Goal: Information Seeking & Learning: Learn about a topic

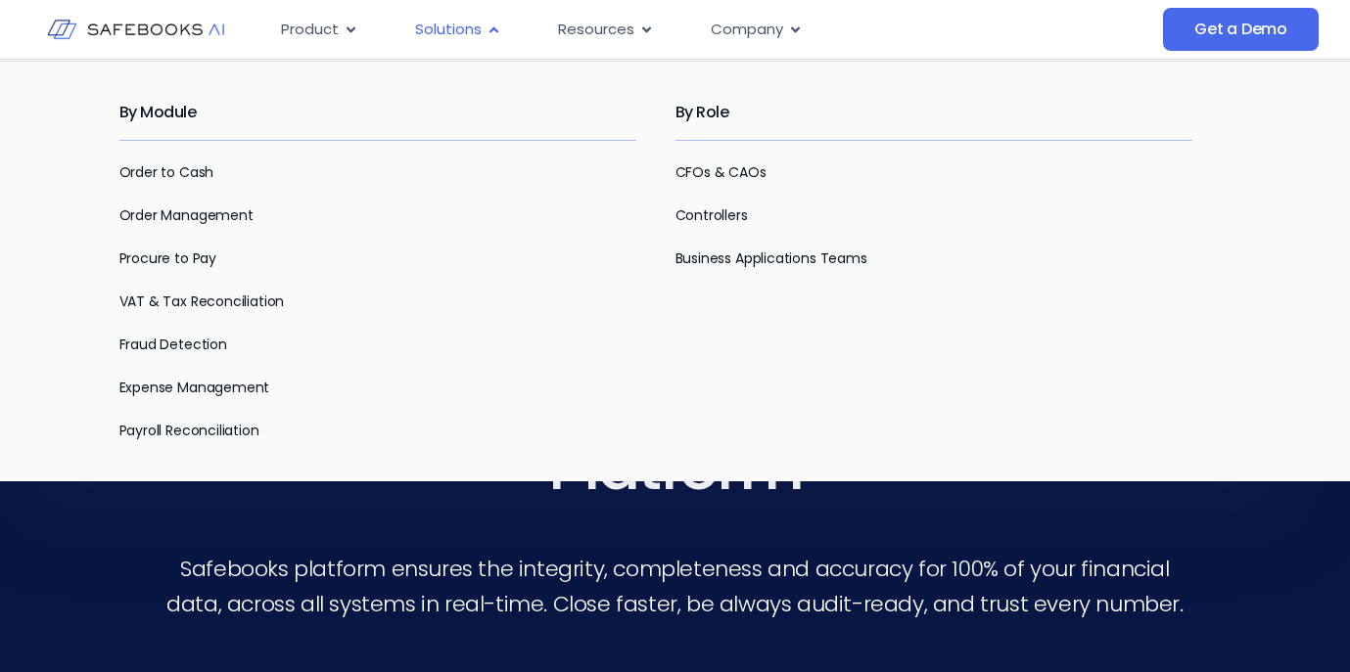
click at [473, 33] on span "Solutions" at bounding box center [448, 30] width 67 height 23
click at [158, 169] on link "Order to Cash" at bounding box center [166, 172] width 95 height 20
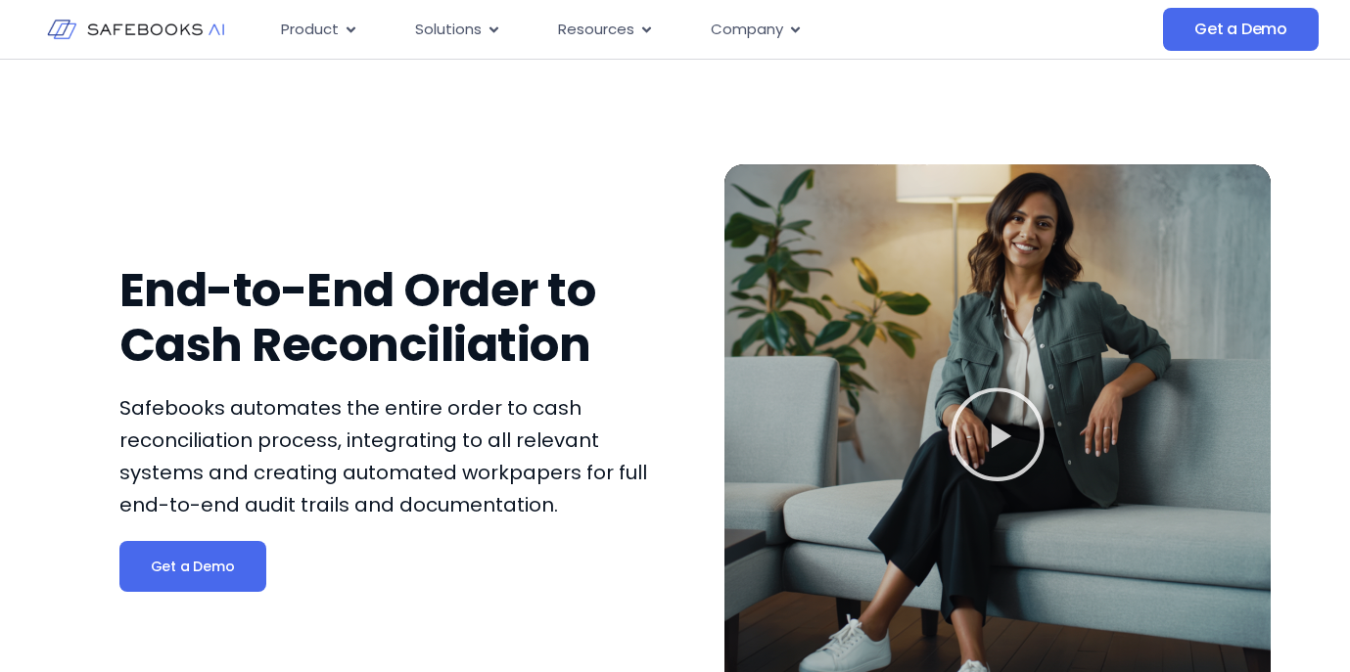
click at [429, 147] on div "End-to-End Order to Cash Reconciliation Safebooks automates the entire order to…" at bounding box center [392, 428] width 546 height 644
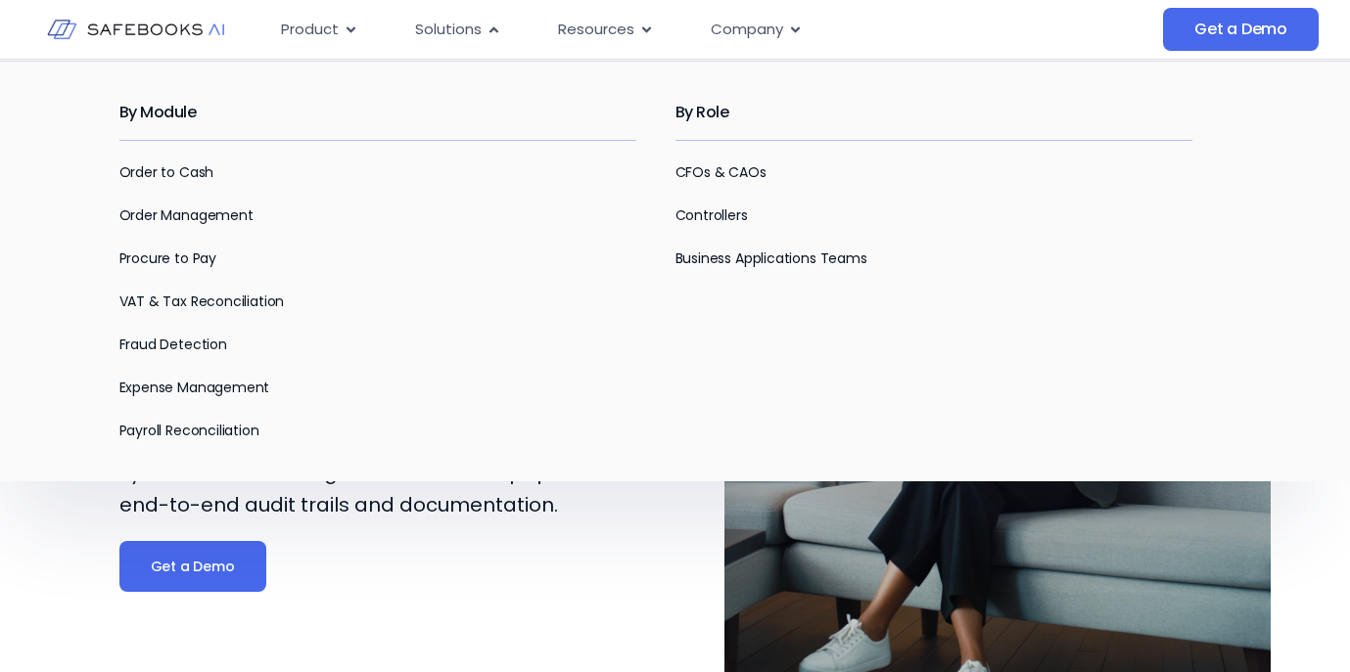
scroll to position [21, 0]
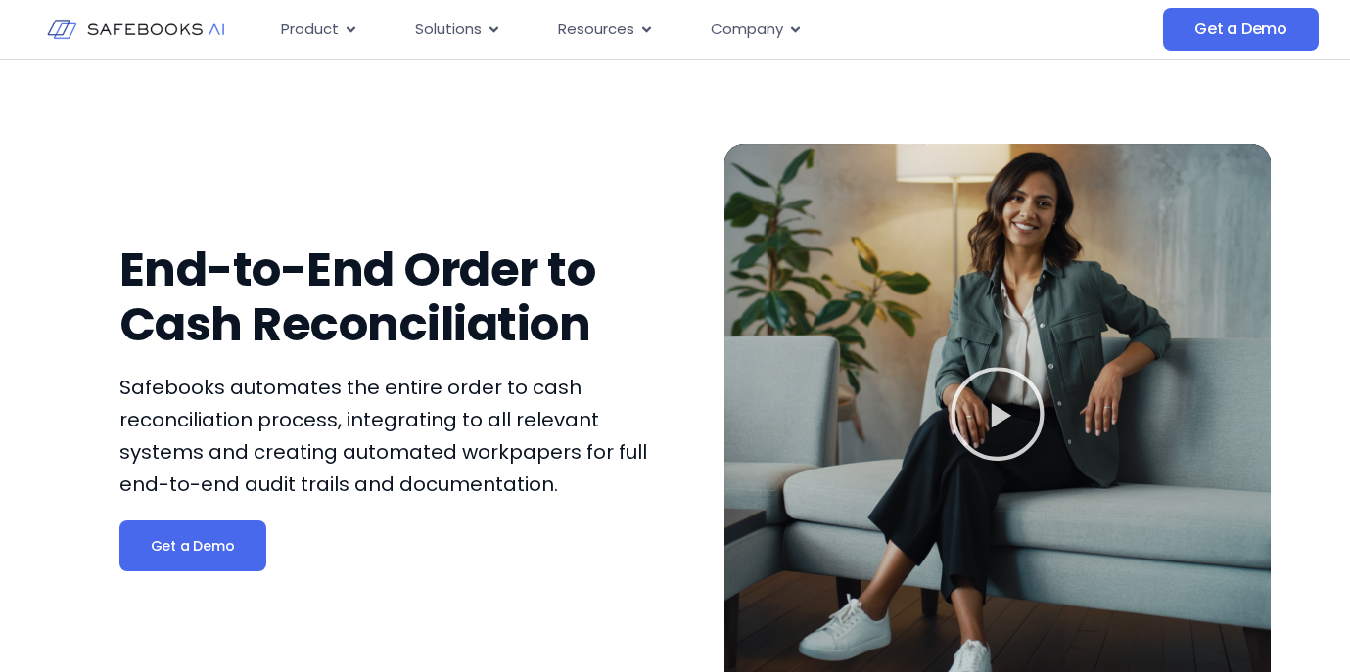
click at [435, 521] on div "Get a Demo" at bounding box center [392, 546] width 546 height 51
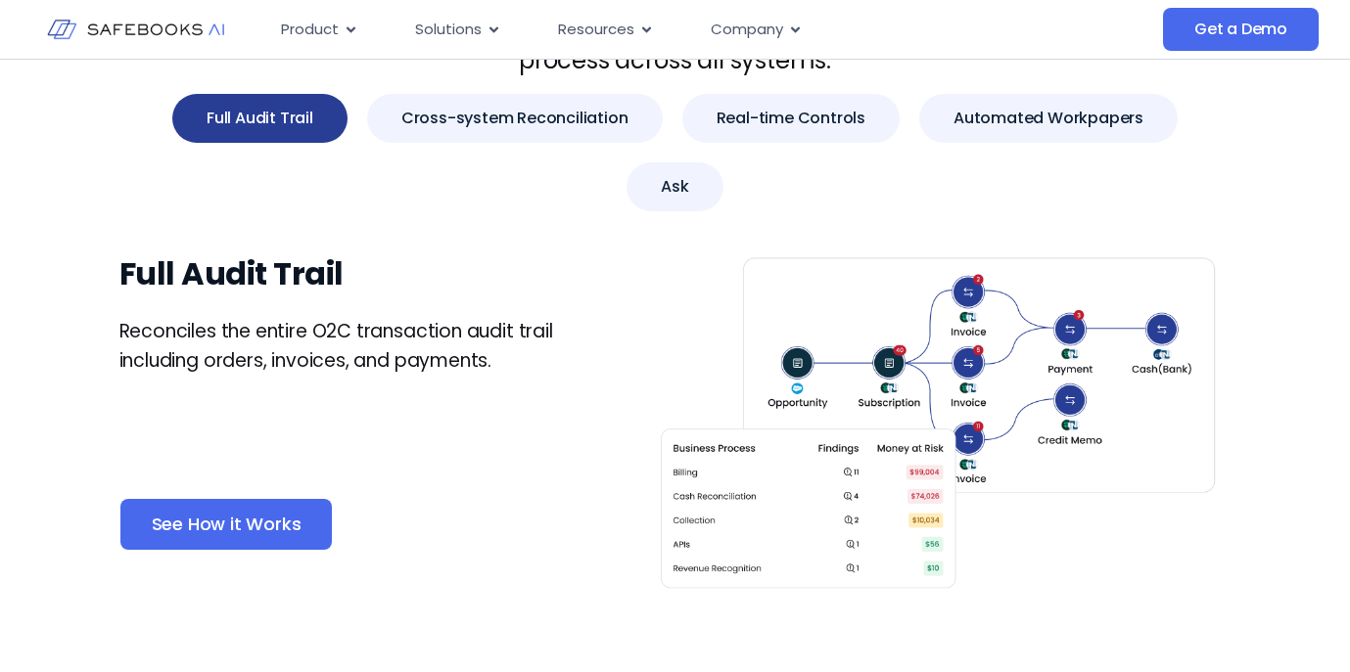
scroll to position [0, 0]
